Goal: Task Accomplishment & Management: Use online tool/utility

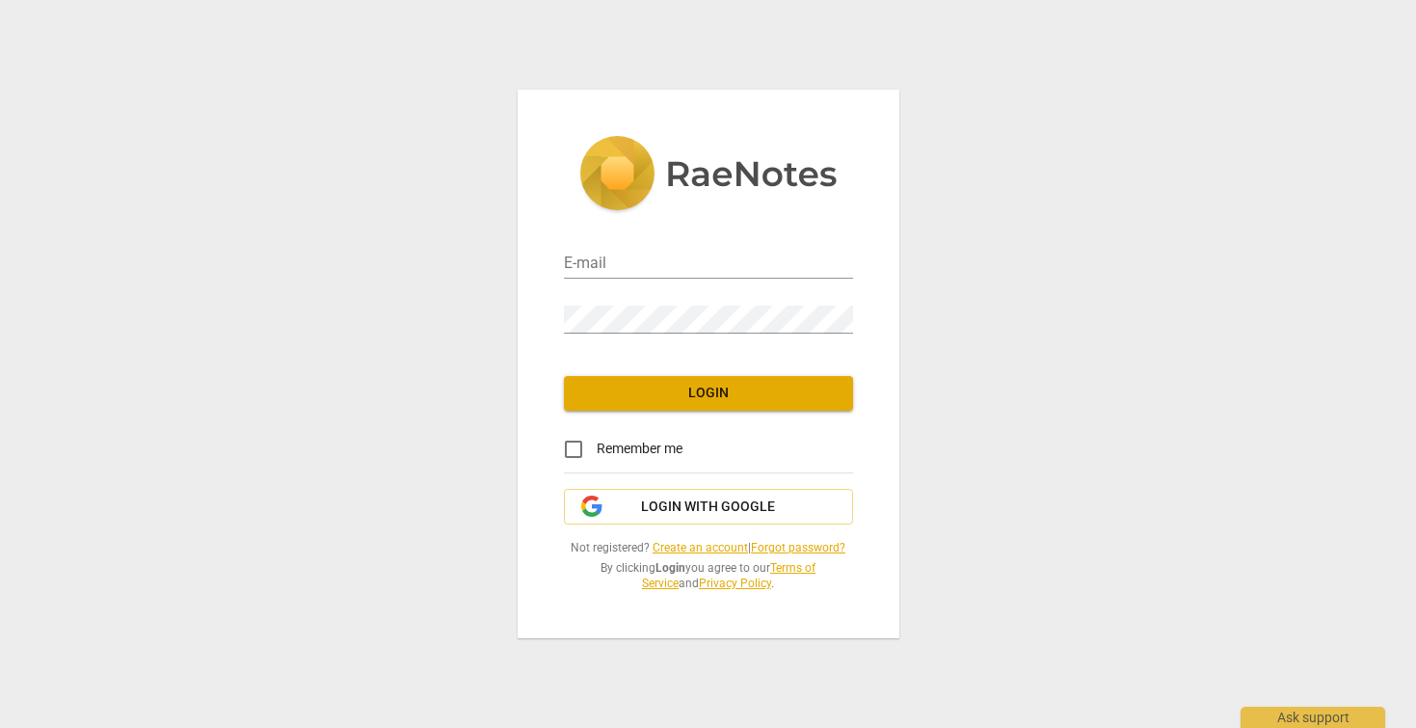
click at [651, 263] on input "email" at bounding box center [708, 265] width 289 height 28
click at [661, 515] on span "Login with Google" at bounding box center [708, 506] width 134 height 19
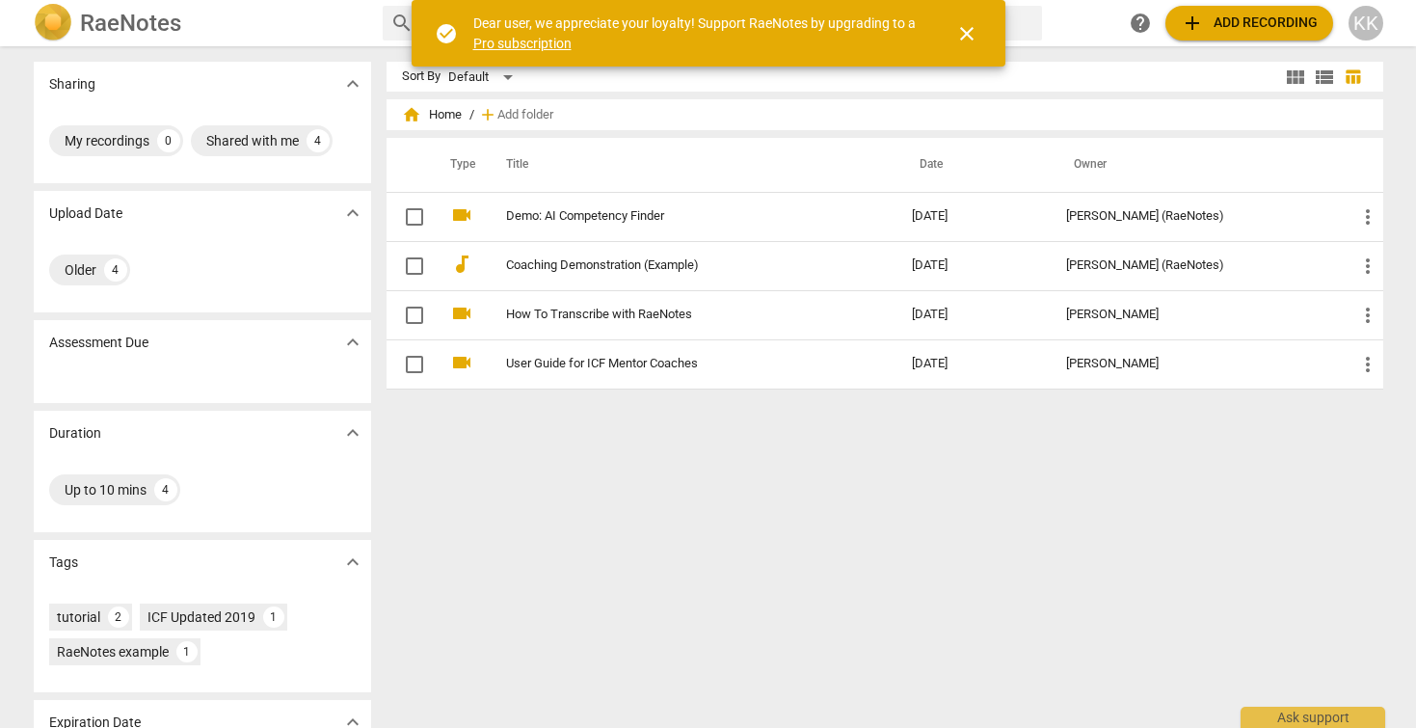
click at [976, 40] on span "close" at bounding box center [966, 33] width 23 height 23
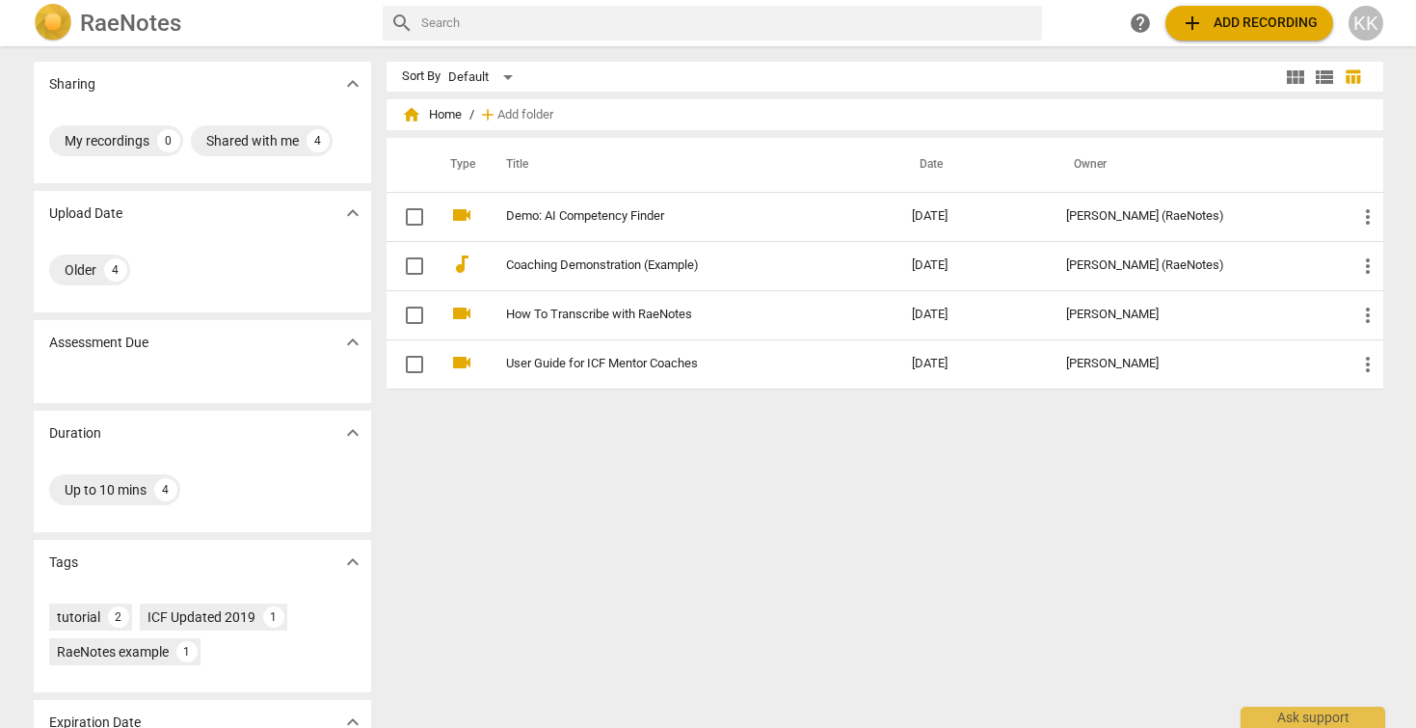
click at [1362, 19] on div "KK" at bounding box center [1366, 23] width 35 height 35
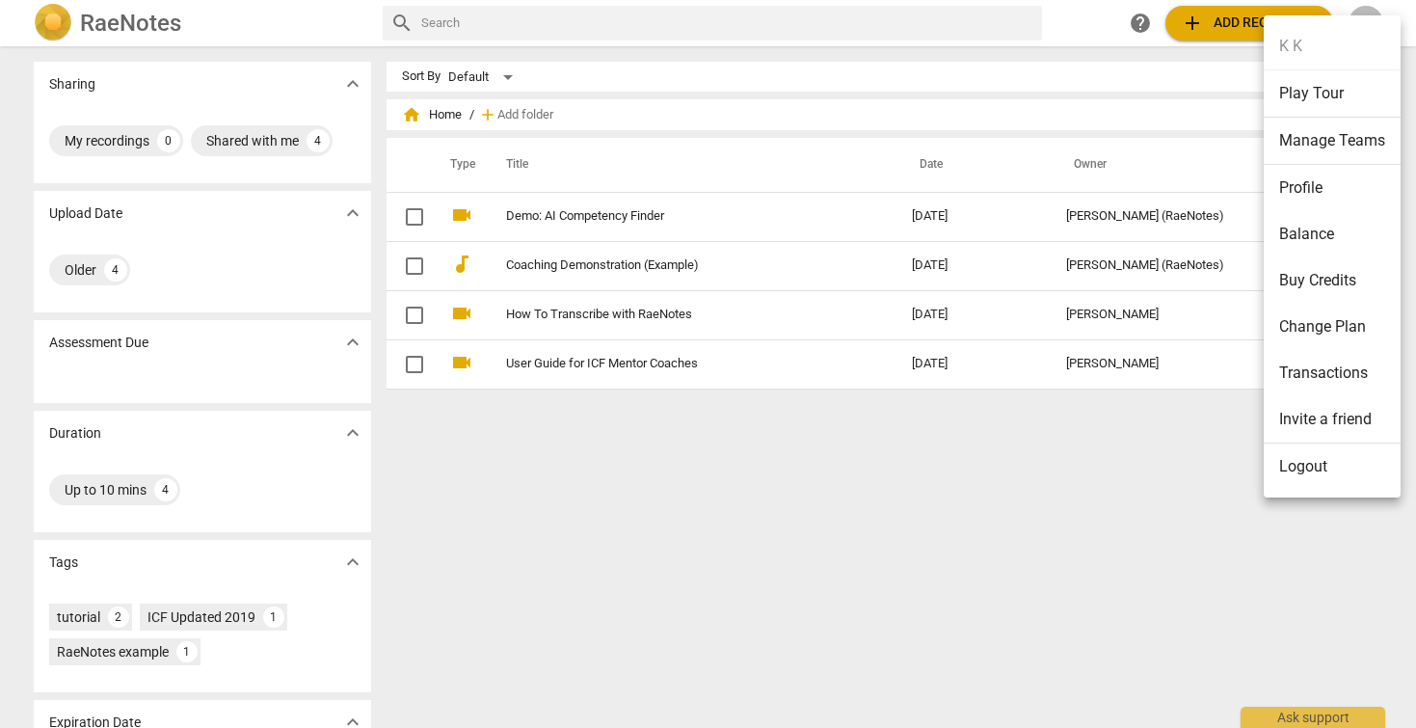
click at [1326, 186] on li "Profile" at bounding box center [1332, 188] width 137 height 46
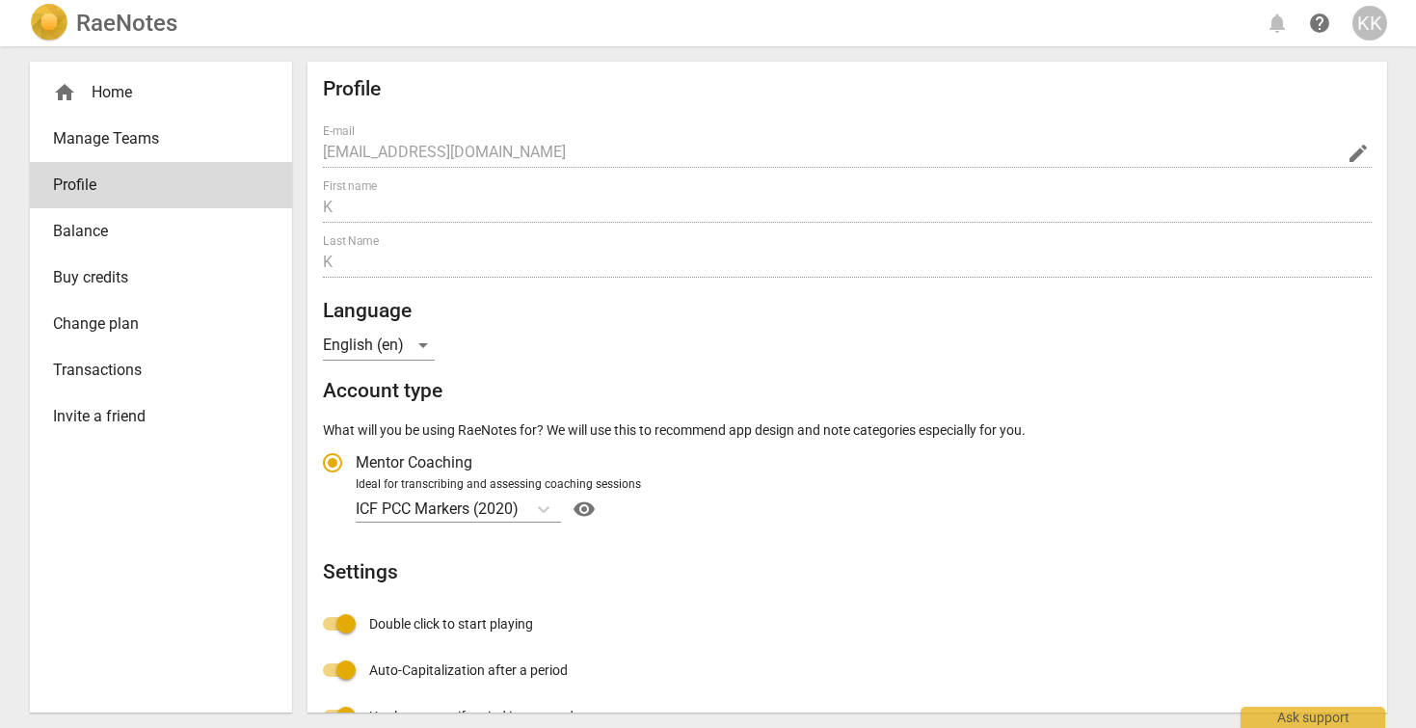
radio input "false"
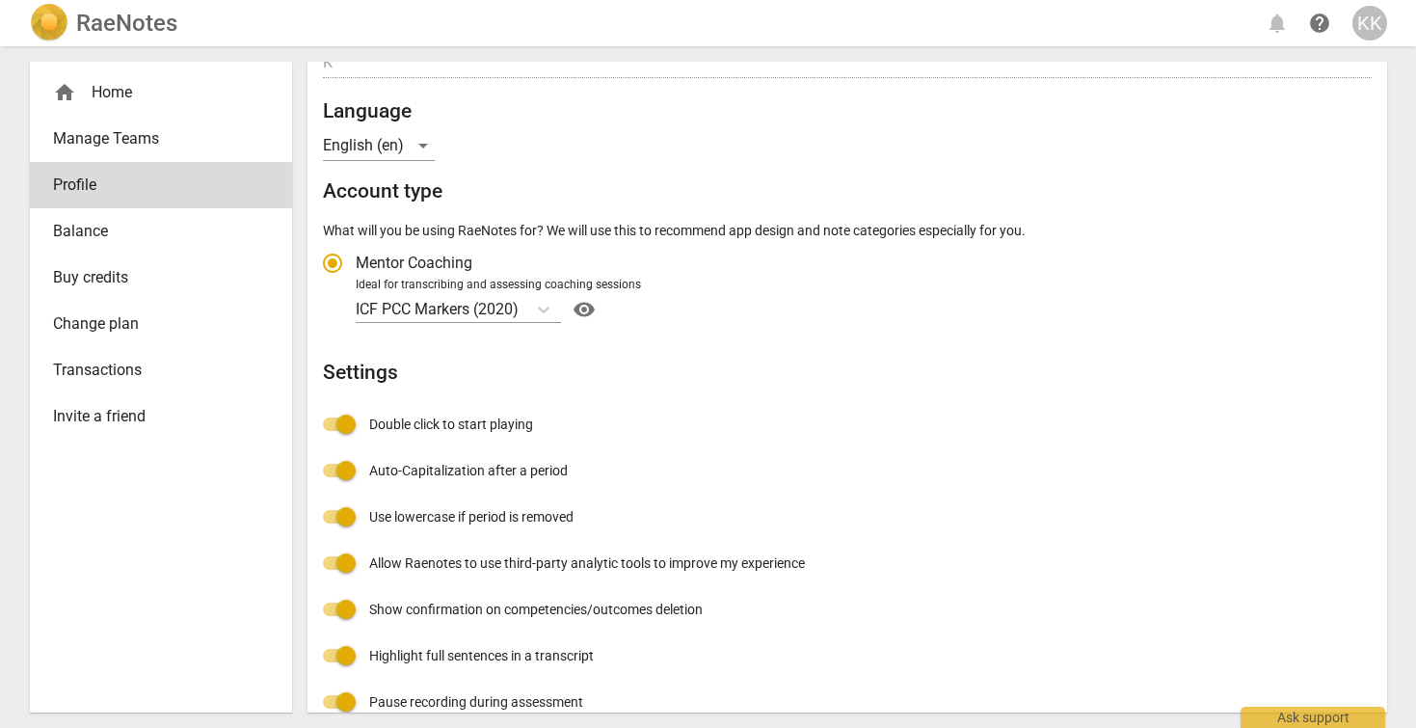
scroll to position [148, 0]
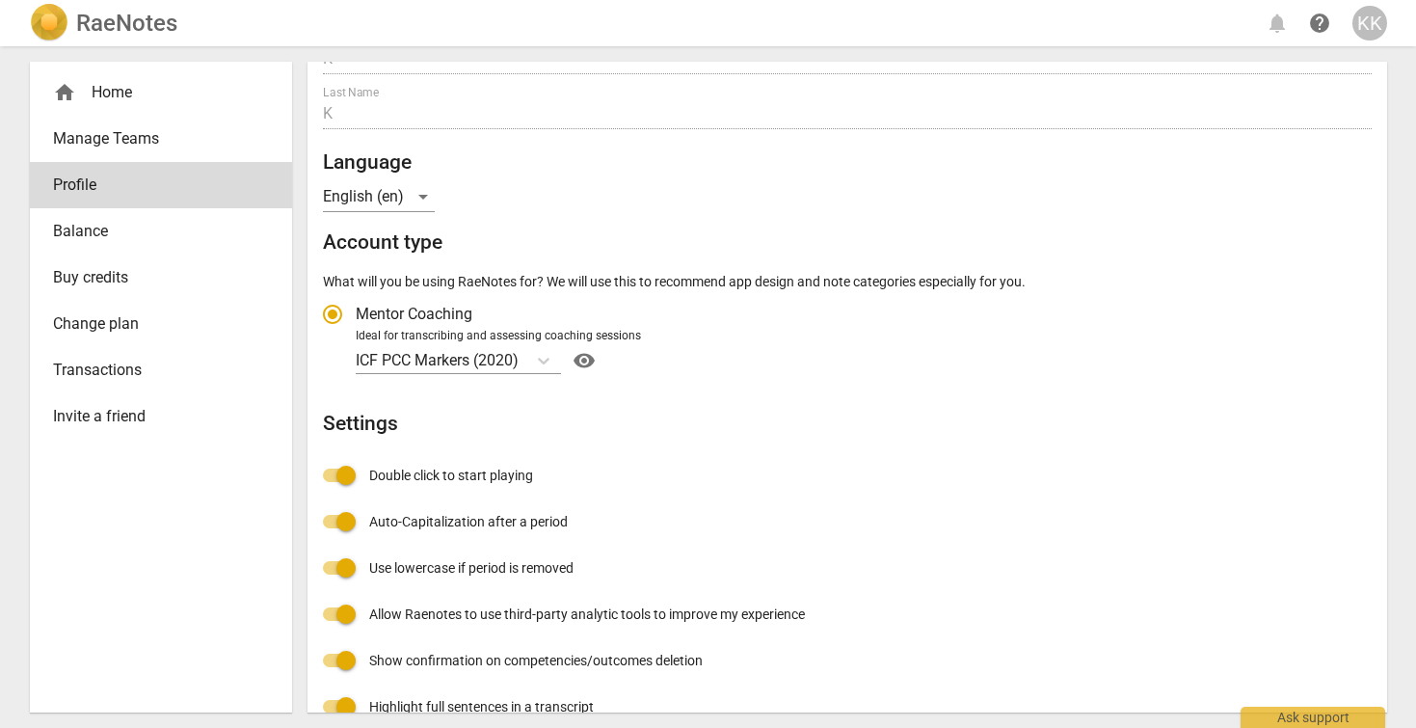
click at [176, 236] on span "Balance" at bounding box center [153, 231] width 201 height 23
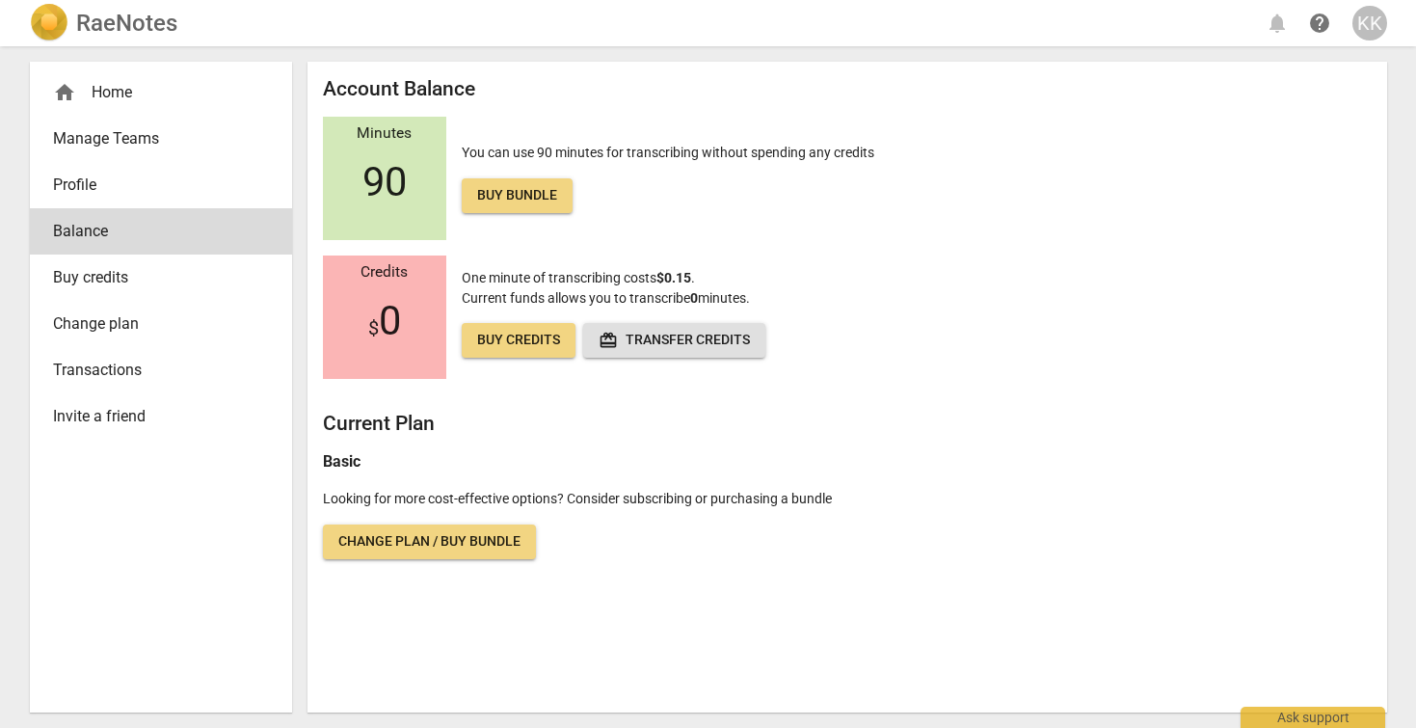
click at [634, 347] on span "redeem Transfer credits" at bounding box center [674, 340] width 151 height 19
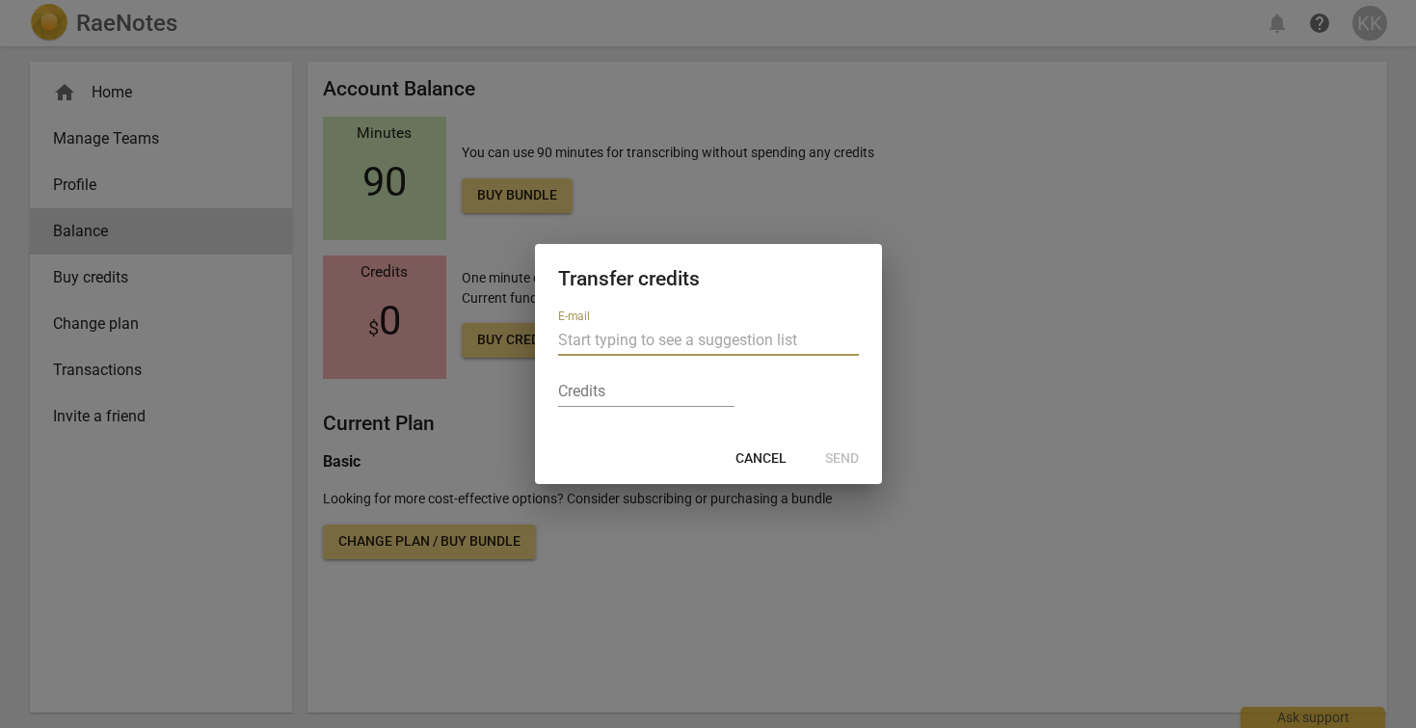
click at [702, 551] on div at bounding box center [708, 364] width 1416 height 728
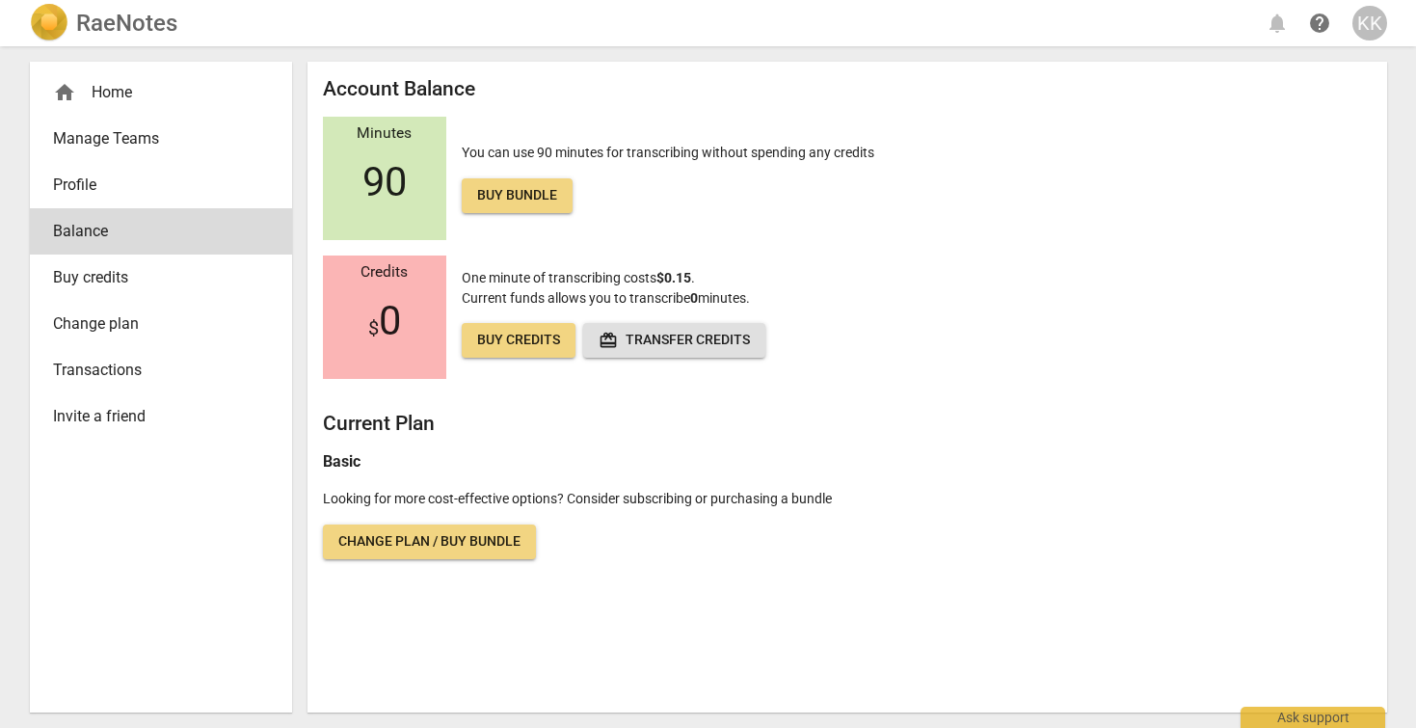
click at [525, 327] on link "Buy credits" at bounding box center [519, 340] width 114 height 35
click at [164, 345] on link "Change plan" at bounding box center [161, 324] width 262 height 46
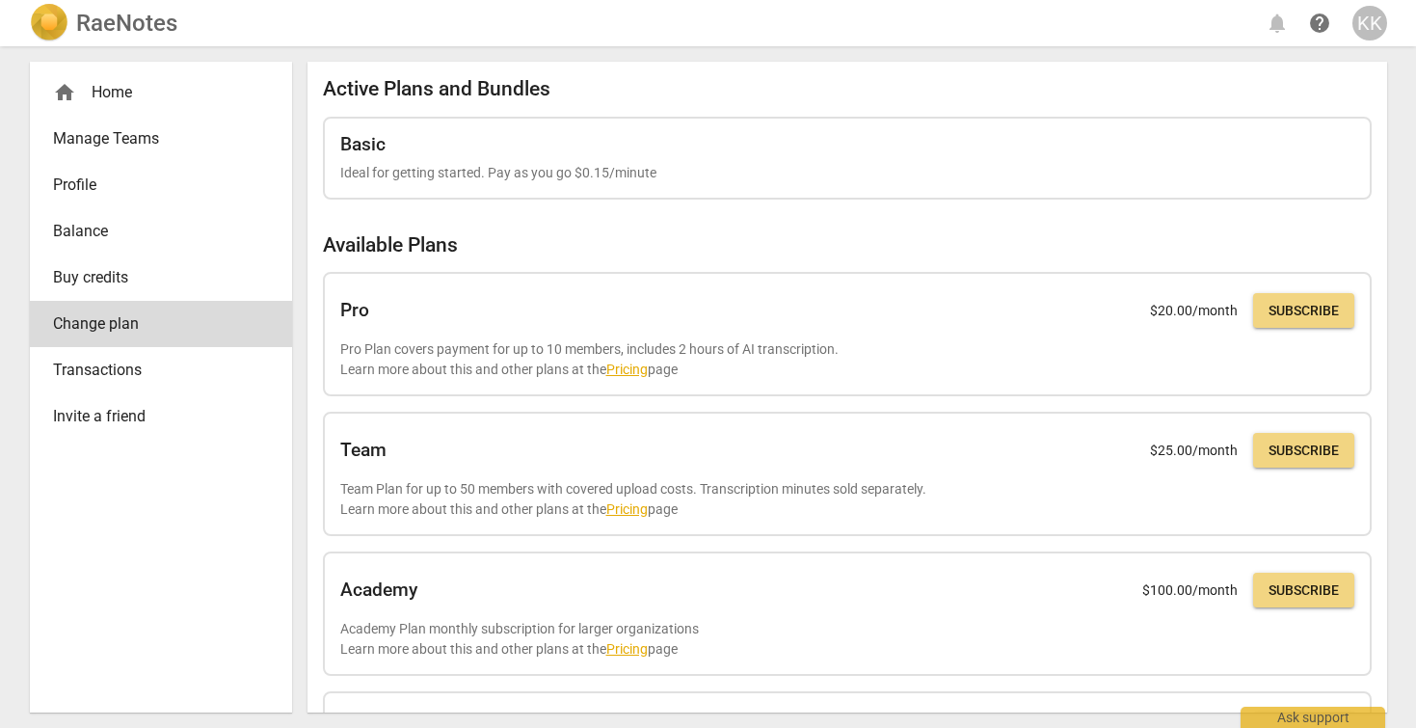
click at [161, 389] on link "Transactions" at bounding box center [161, 370] width 262 height 46
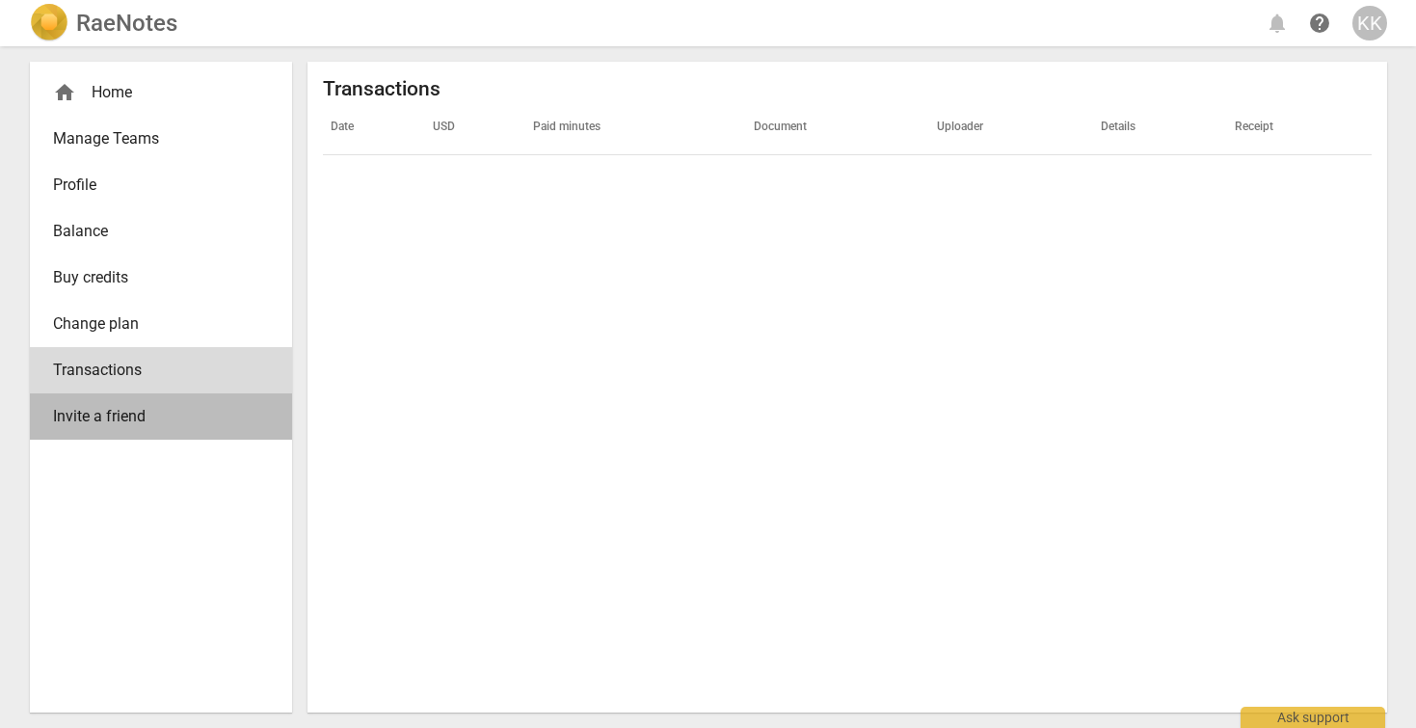
click at [164, 425] on span "Invite a friend" at bounding box center [153, 416] width 201 height 23
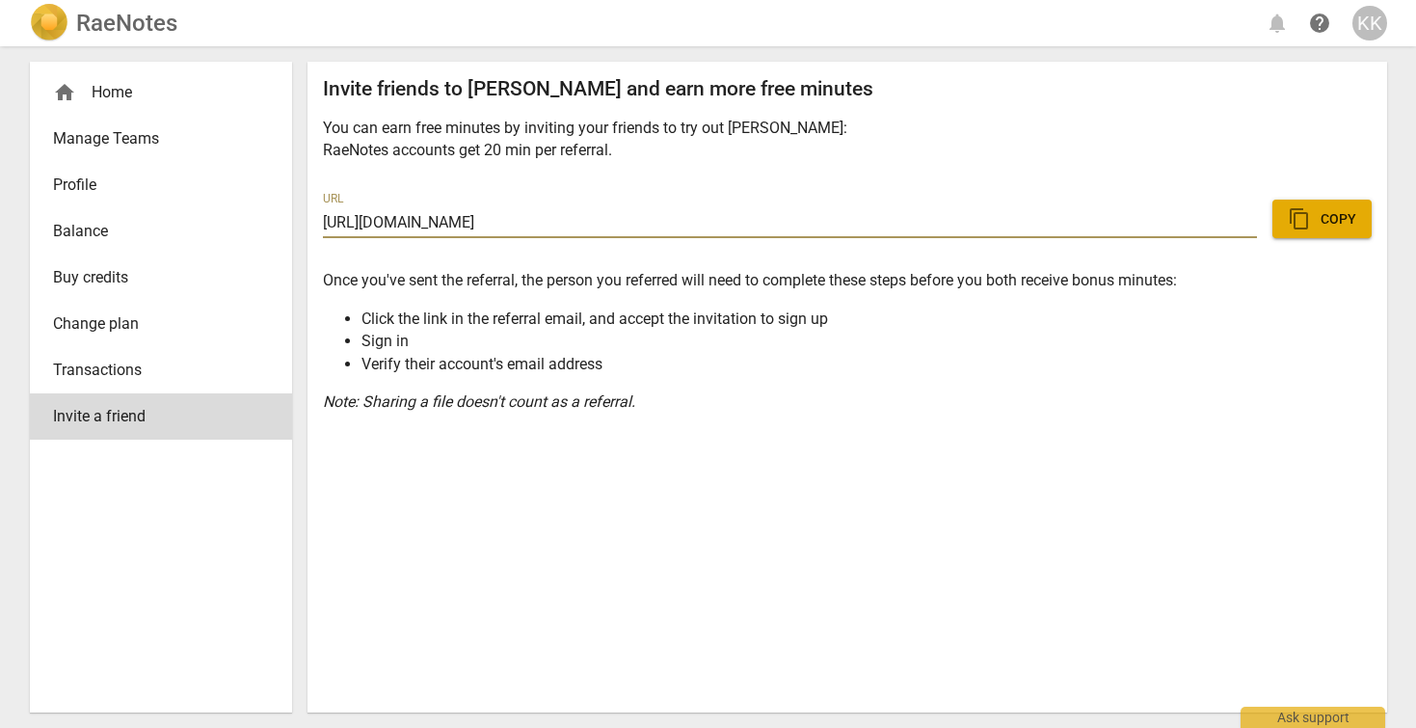
click at [134, 84] on div "home Home" at bounding box center [153, 92] width 201 height 23
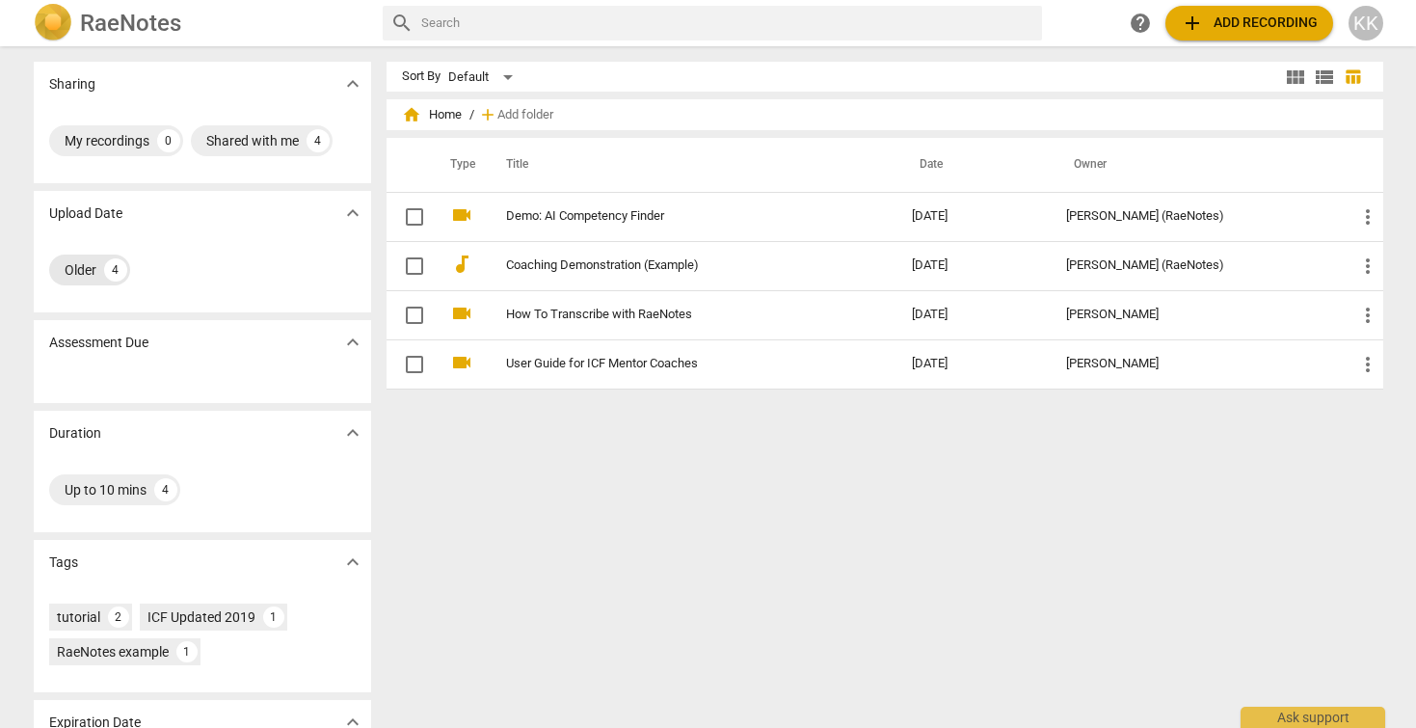
click at [89, 270] on div "Older" at bounding box center [81, 269] width 32 height 19
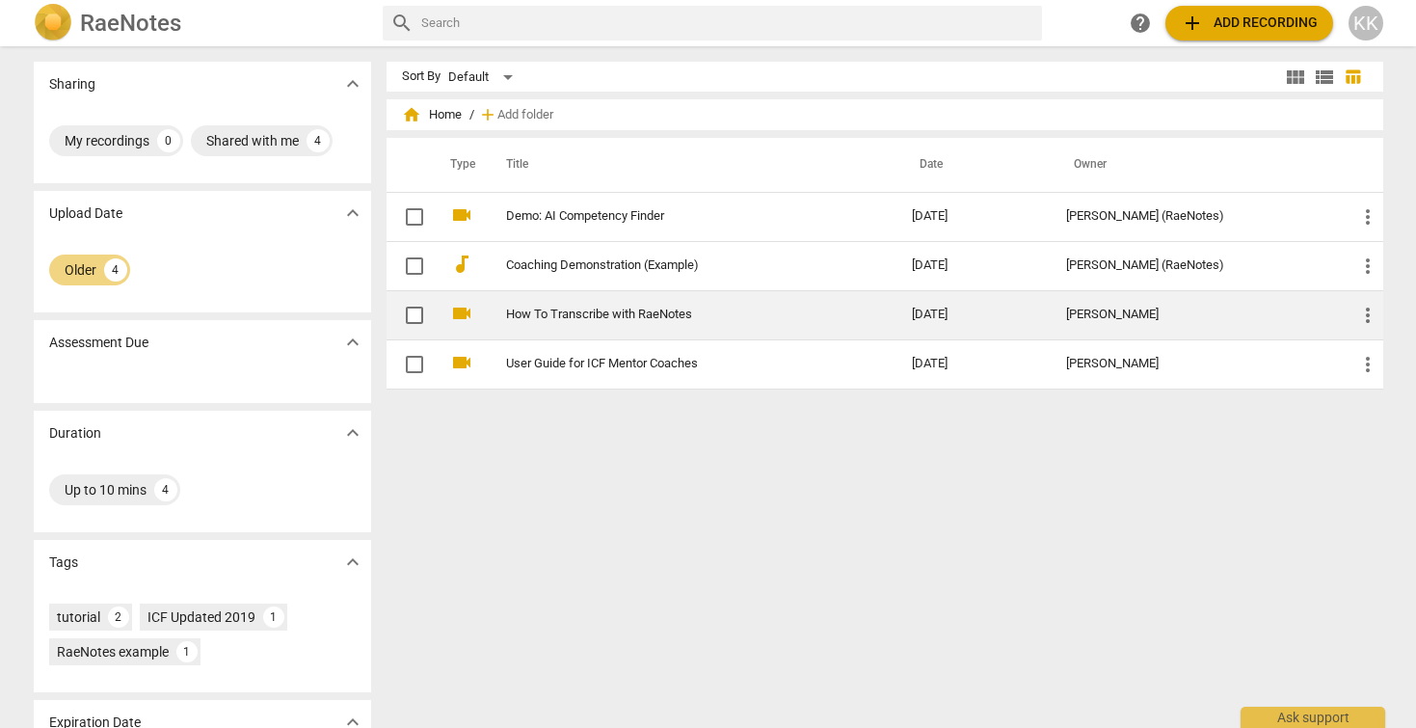
click at [443, 307] on td "videocam" at bounding box center [459, 314] width 48 height 49
click at [533, 314] on link "How To Transcribe with RaeNotes" at bounding box center [674, 315] width 337 height 14
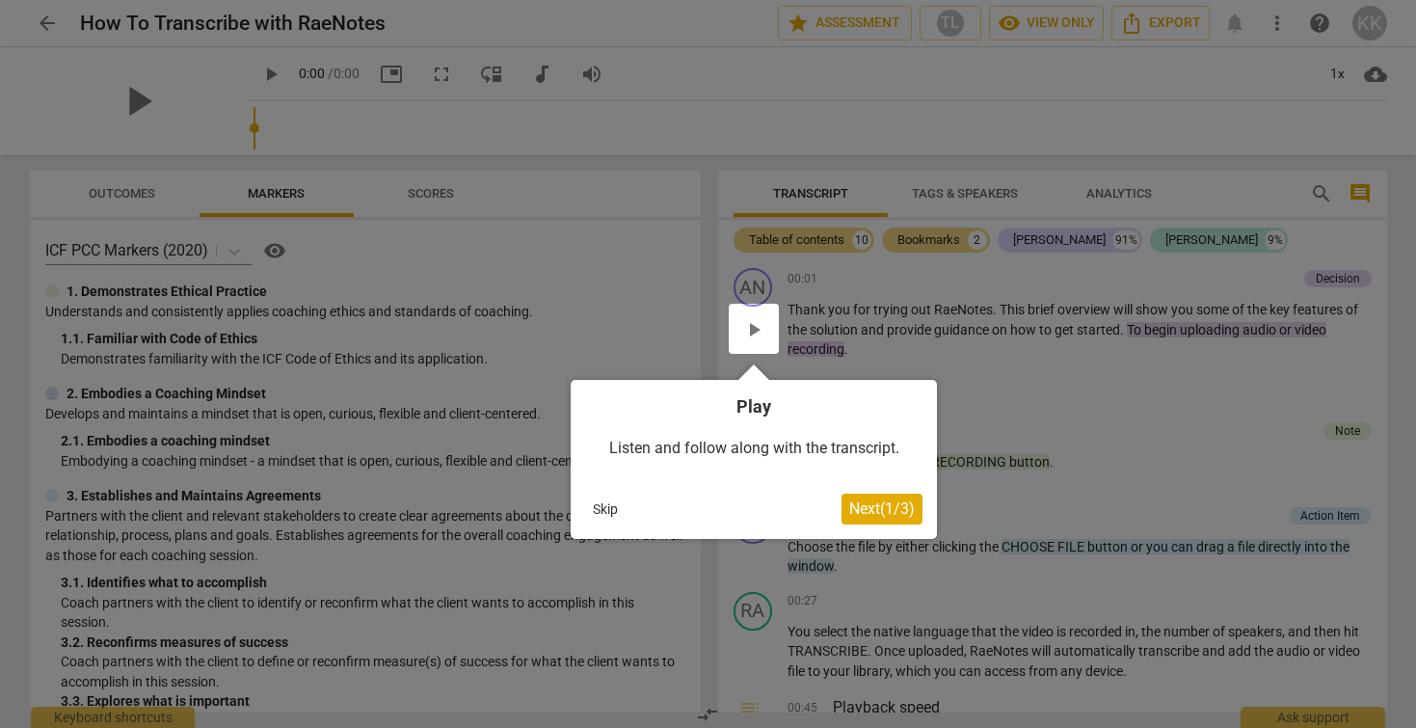
click at [611, 506] on button "Skip" at bounding box center [605, 509] width 40 height 29
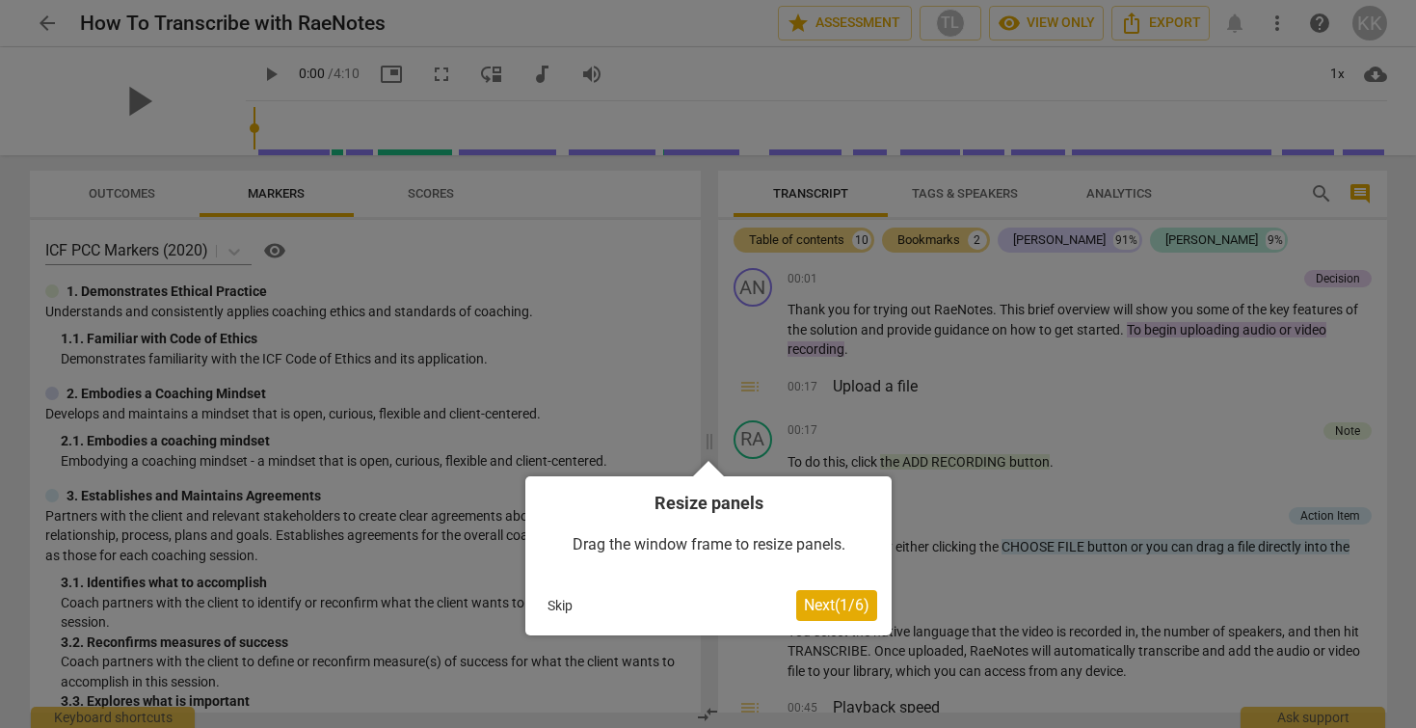
click at [635, 387] on div at bounding box center [708, 364] width 1416 height 728
click at [563, 596] on button "Skip" at bounding box center [560, 605] width 40 height 29
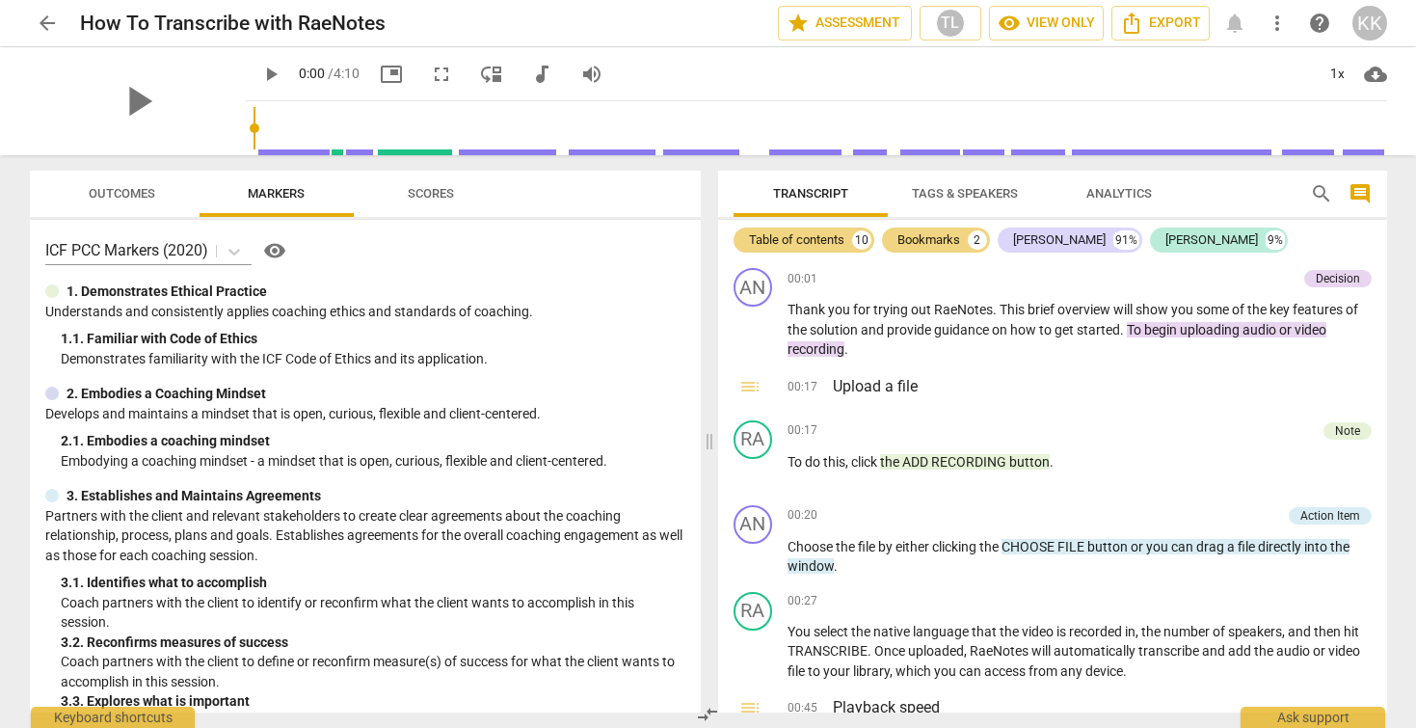
click at [40, 25] on span "arrow_back" at bounding box center [47, 23] width 23 height 23
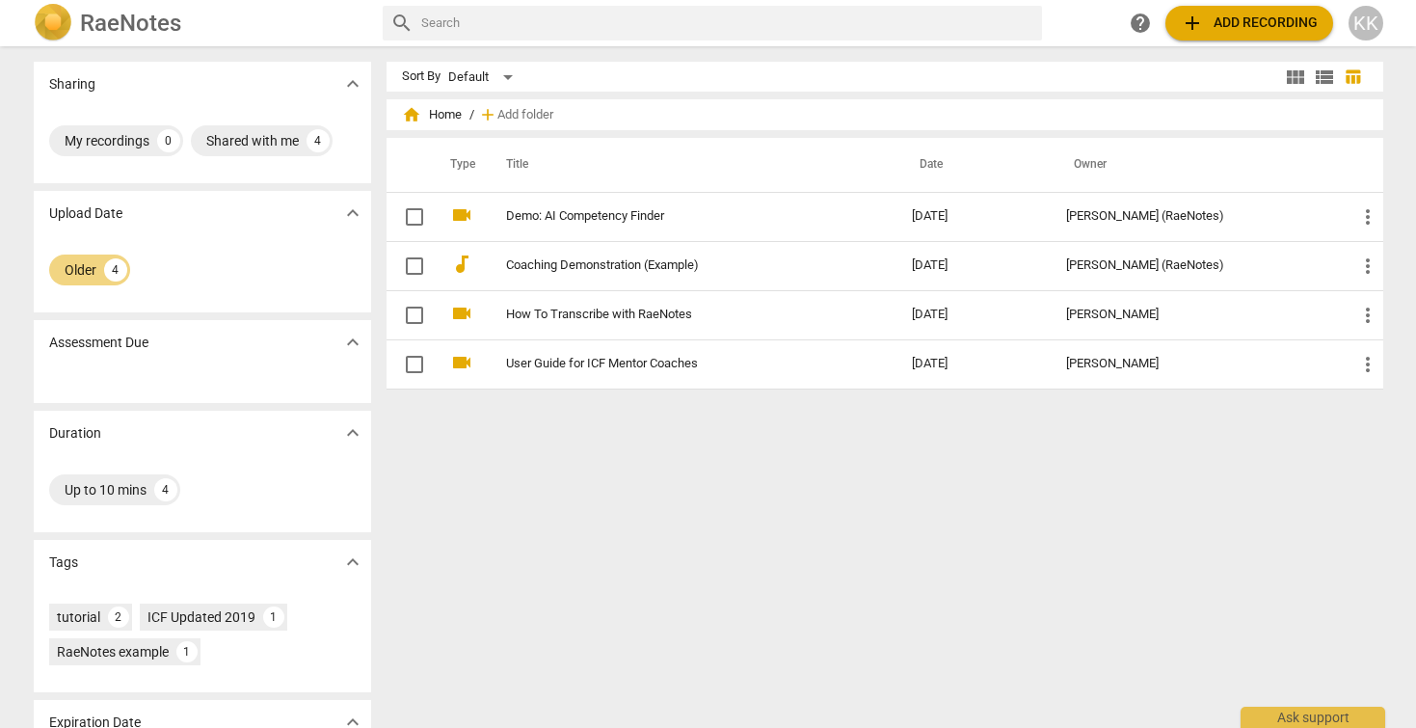
click at [119, 117] on div "My recordings 0 Shared with me 4" at bounding box center [202, 144] width 337 height 77
click at [1205, 17] on span "add Add recording" at bounding box center [1249, 23] width 137 height 23
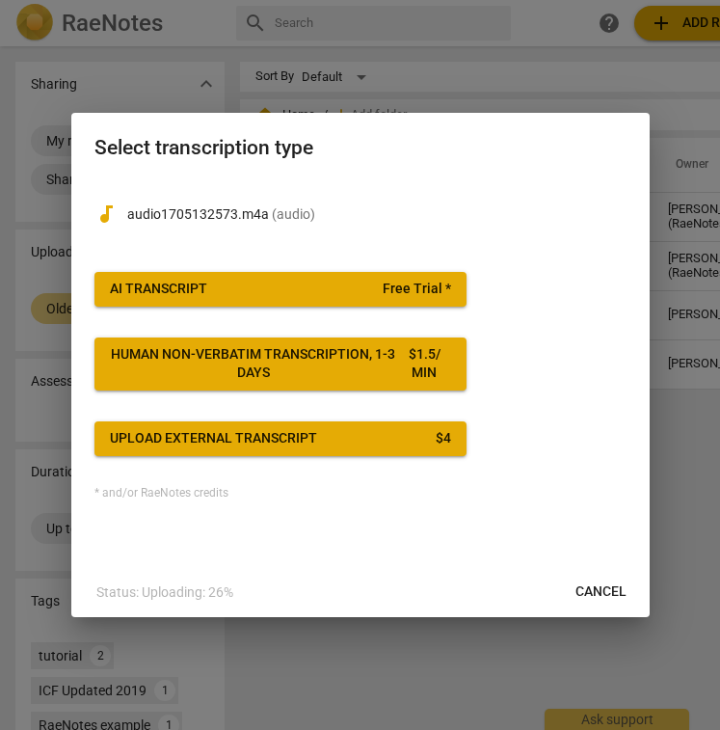
click at [602, 593] on span "Cancel" at bounding box center [601, 591] width 51 height 19
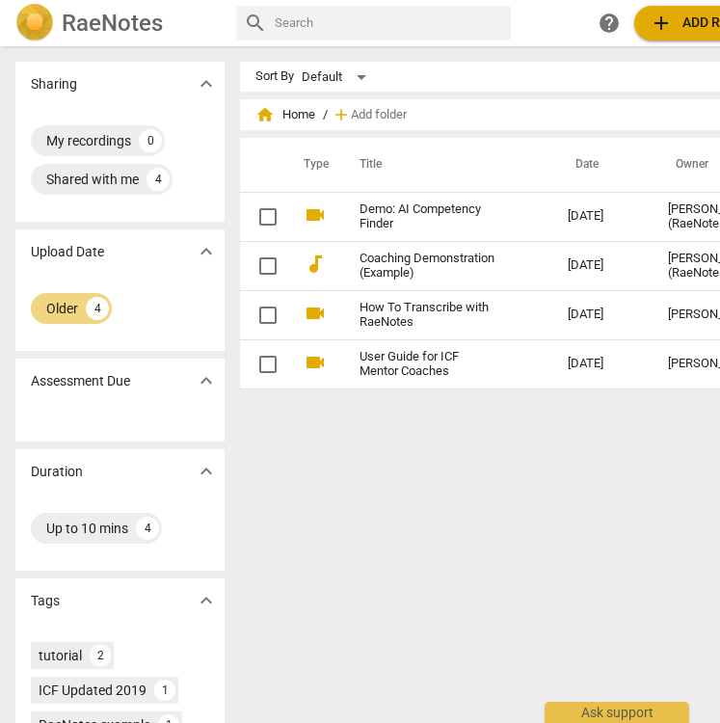
click at [698, 21] on span "add Add recording" at bounding box center [718, 23] width 137 height 23
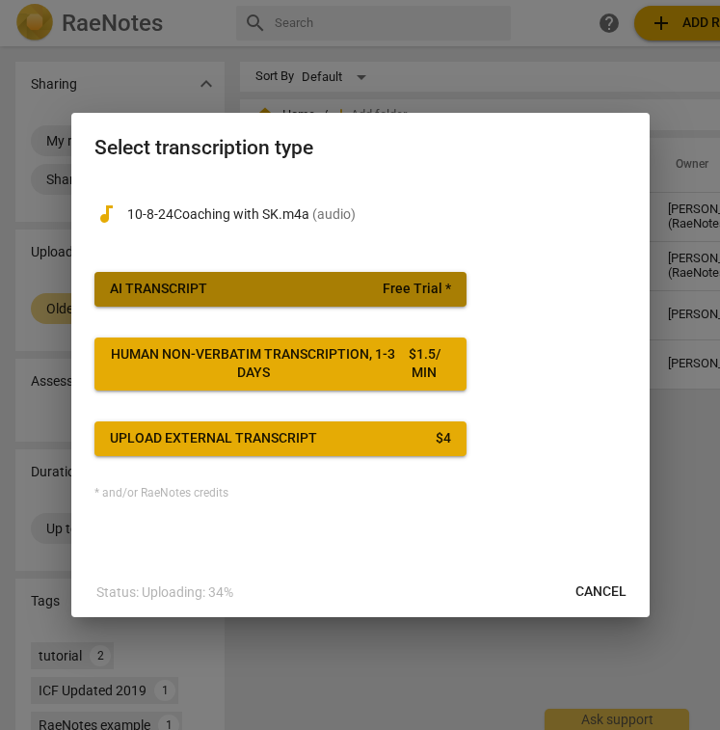
click at [146, 274] on button "AI Transcript Free Trial *" at bounding box center [280, 289] width 372 height 35
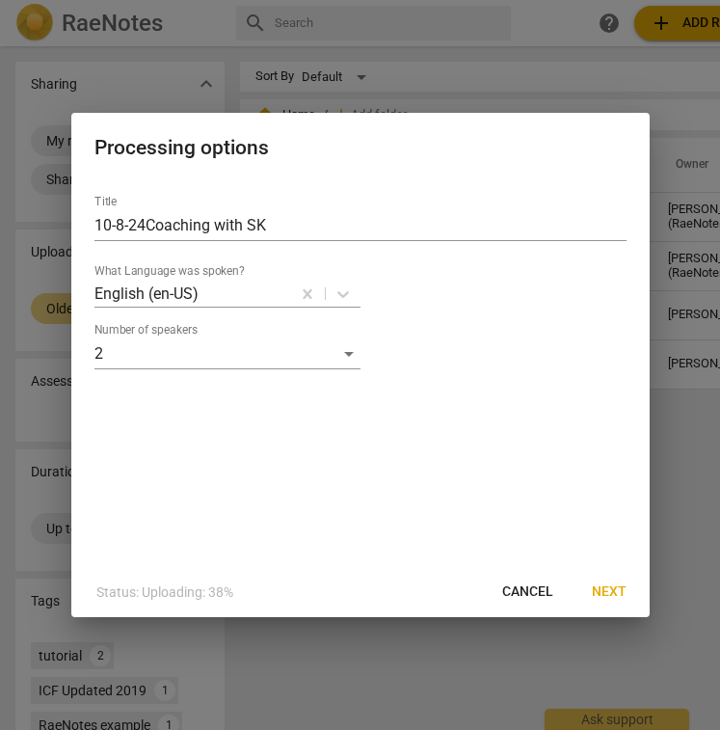
click at [604, 589] on span "Next" at bounding box center [609, 591] width 35 height 19
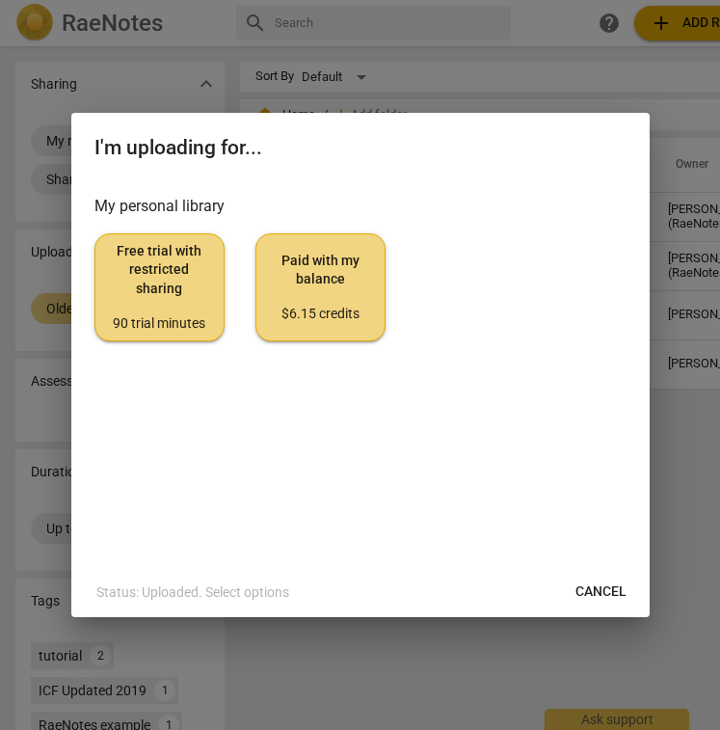
click at [146, 288] on span "Free trial with restricted sharing 90 trial minutes" at bounding box center [159, 287] width 97 height 91
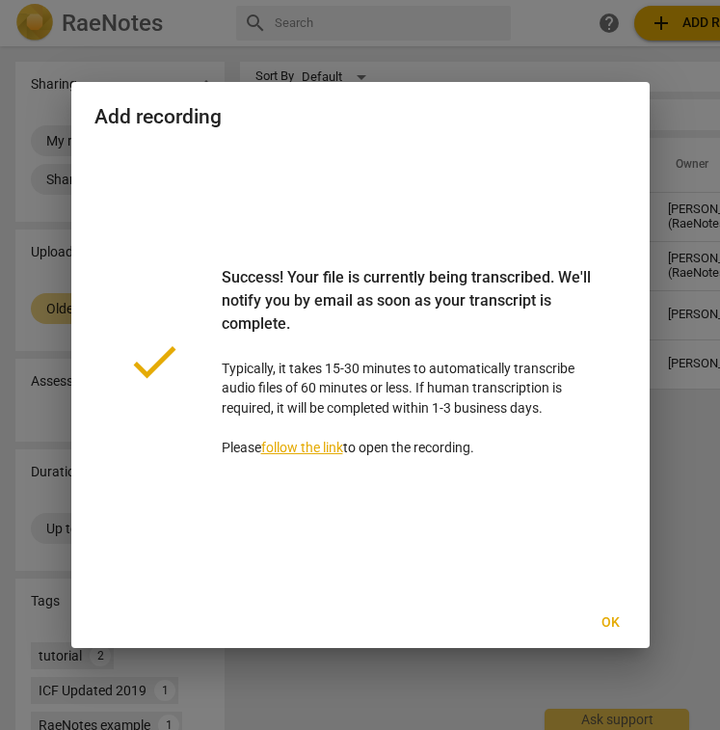
click at [612, 622] on span "Ok" at bounding box center [611, 622] width 31 height 19
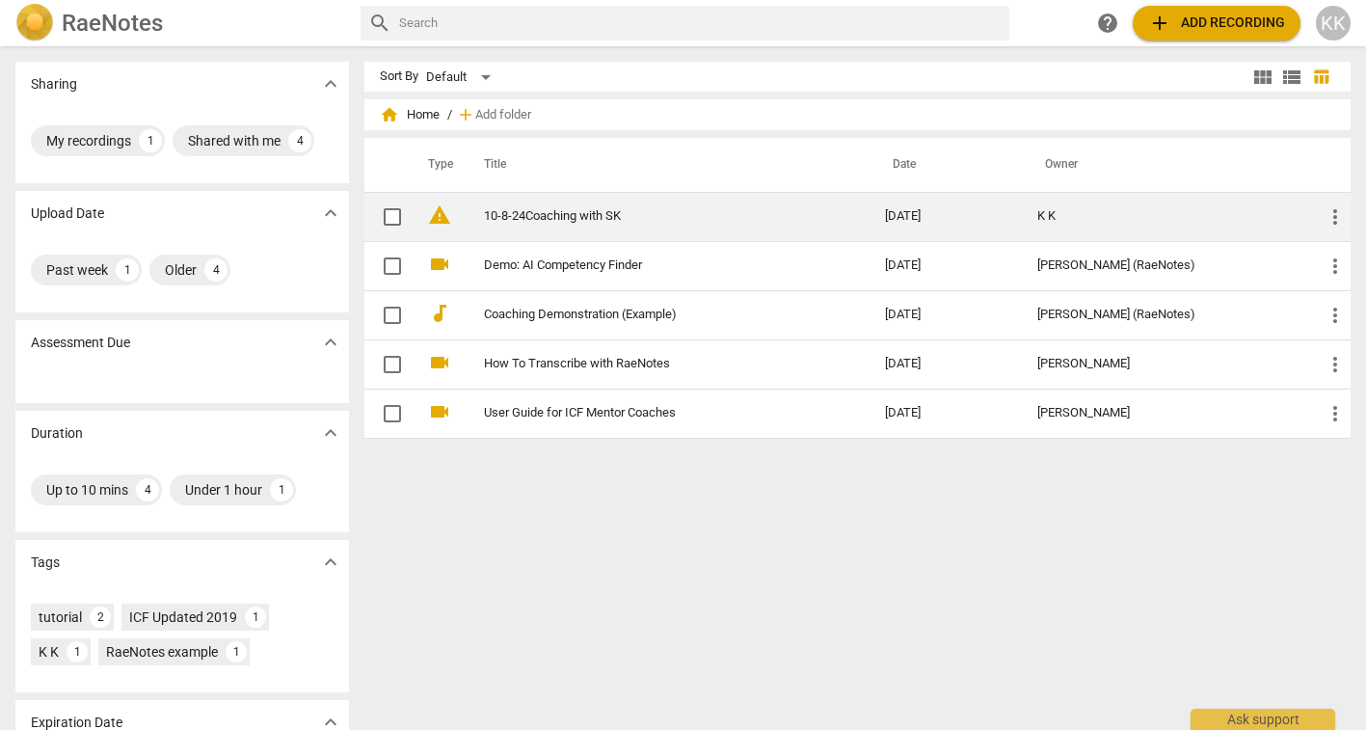
click at [436, 215] on span "warning" at bounding box center [439, 214] width 23 height 23
